Goal: Navigation & Orientation: Find specific page/section

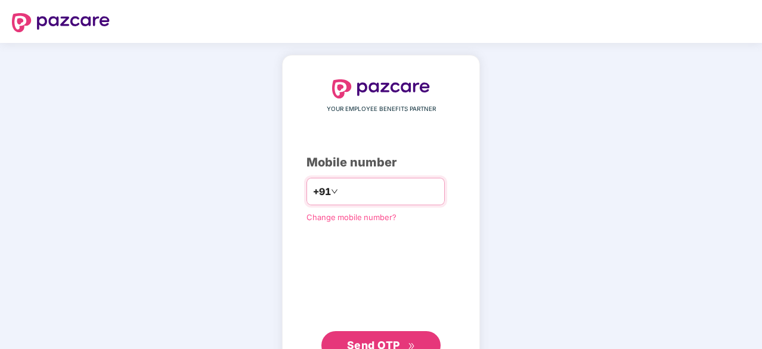
click at [346, 190] on input "number" at bounding box center [389, 191] width 98 height 19
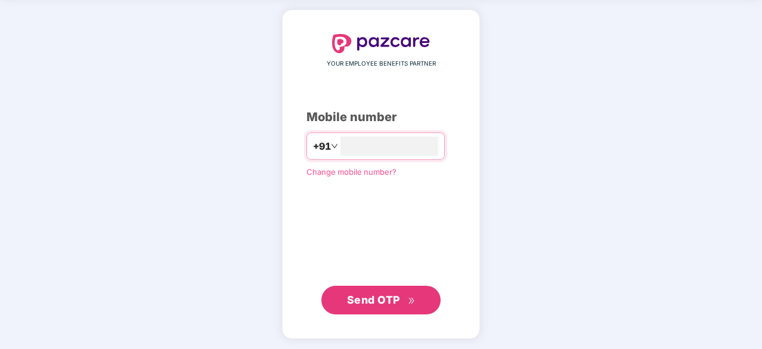
type input "**********"
click at [369, 300] on span "Send OTP" at bounding box center [373, 299] width 53 height 13
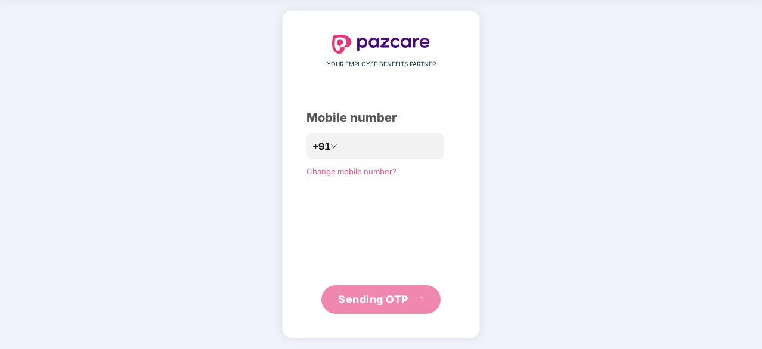
scroll to position [39, 0]
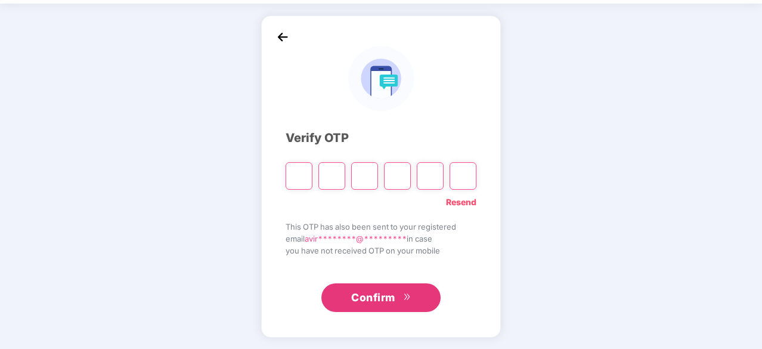
type input "*"
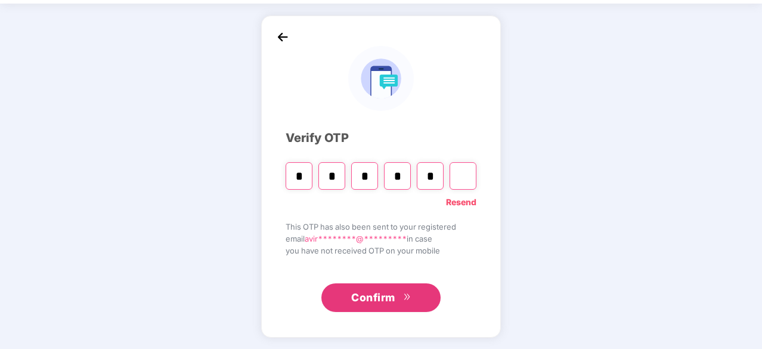
type input "*"
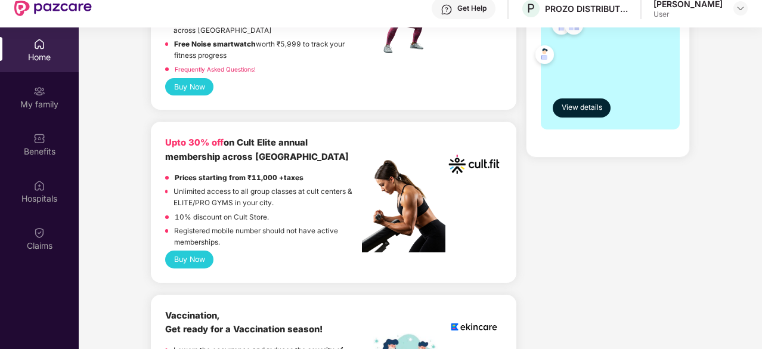
scroll to position [417, 0]
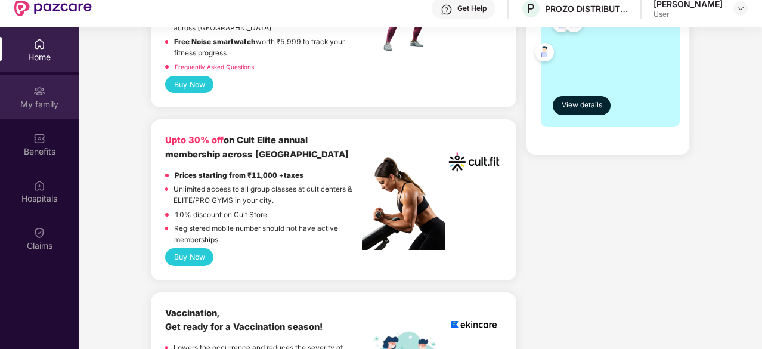
click at [51, 90] on div "My family" at bounding box center [39, 97] width 79 height 45
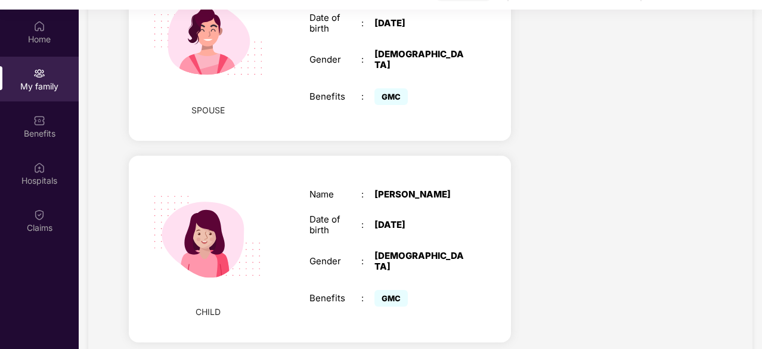
scroll to position [67, 0]
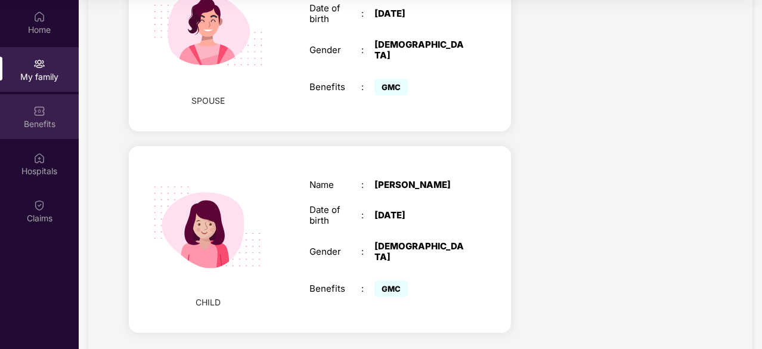
click at [64, 116] on div "Benefits" at bounding box center [39, 116] width 79 height 45
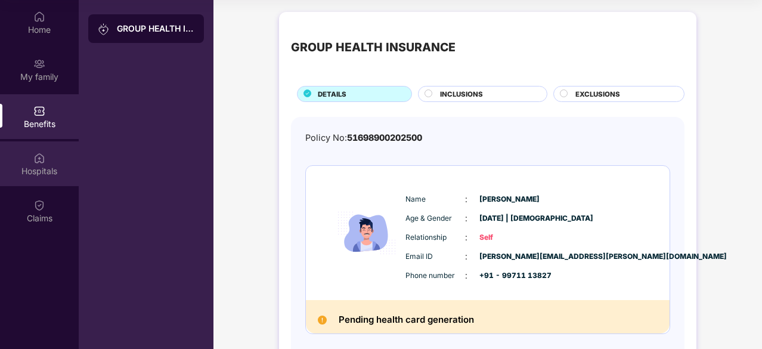
click at [33, 170] on div "Hospitals" at bounding box center [39, 171] width 79 height 12
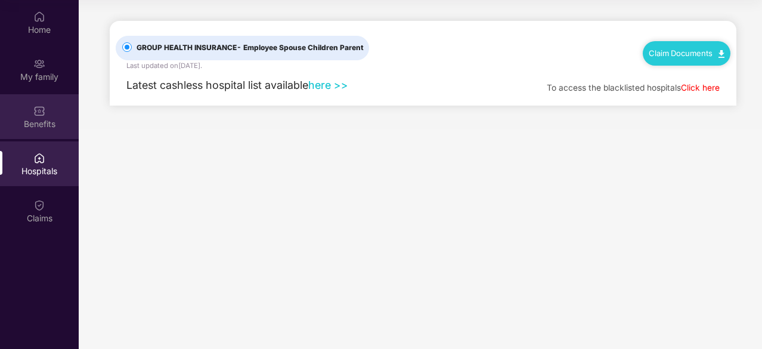
click at [39, 121] on div "Benefits" at bounding box center [39, 124] width 79 height 12
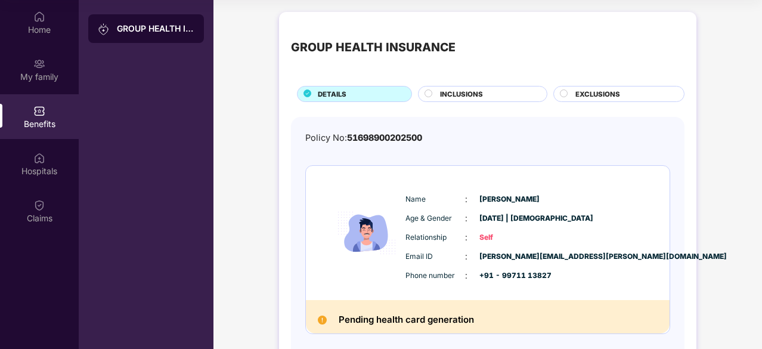
click at [475, 89] on span "INCLUSIONS" at bounding box center [461, 94] width 43 height 11
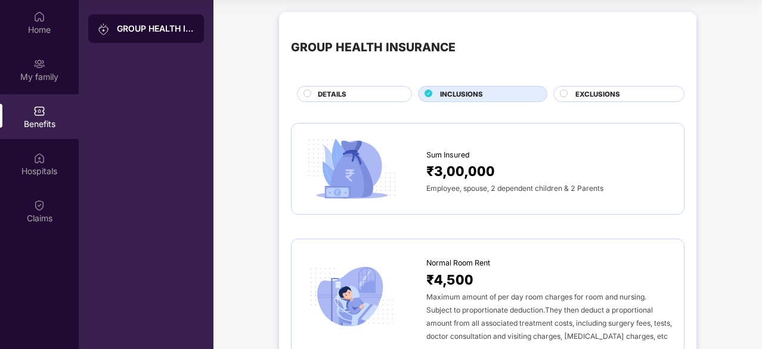
click at [31, 121] on div "Benefits" at bounding box center [39, 124] width 79 height 12
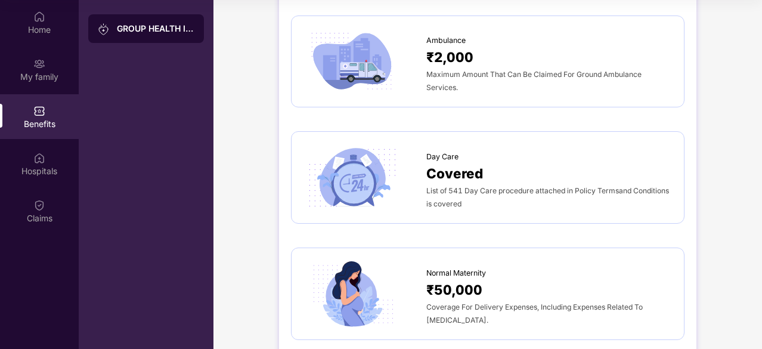
scroll to position [1193, 0]
